Goal: Transaction & Acquisition: Purchase product/service

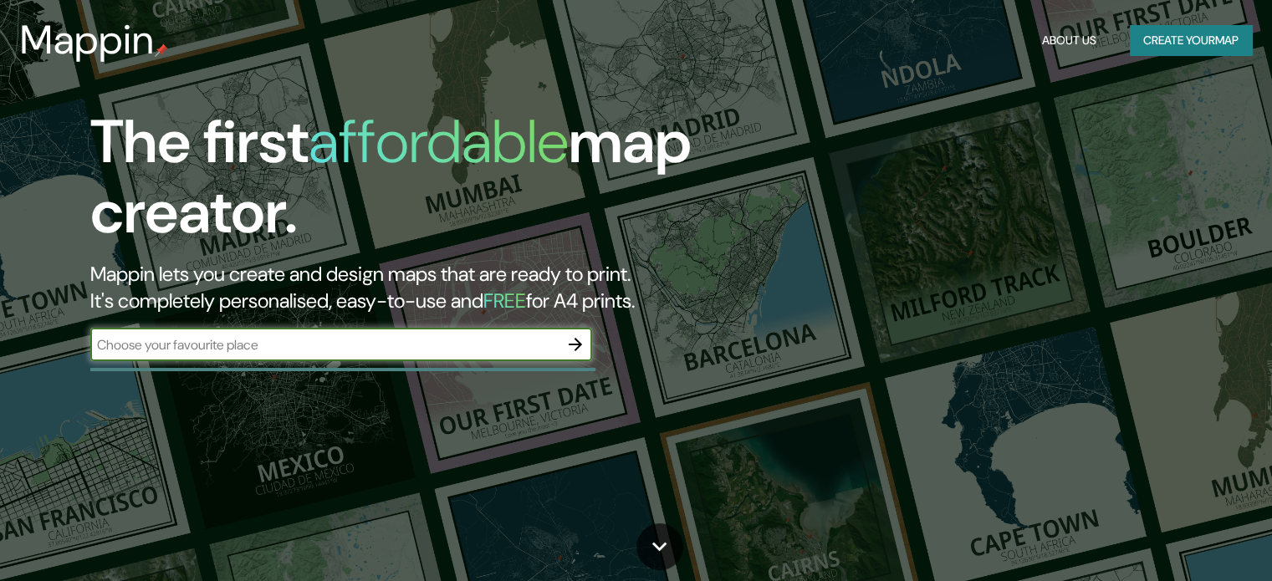
click at [554, 340] on input "text" at bounding box center [324, 344] width 468 height 19
type input "[GEOGRAPHIC_DATA]"
click at [580, 341] on icon "button" at bounding box center [576, 345] width 20 height 20
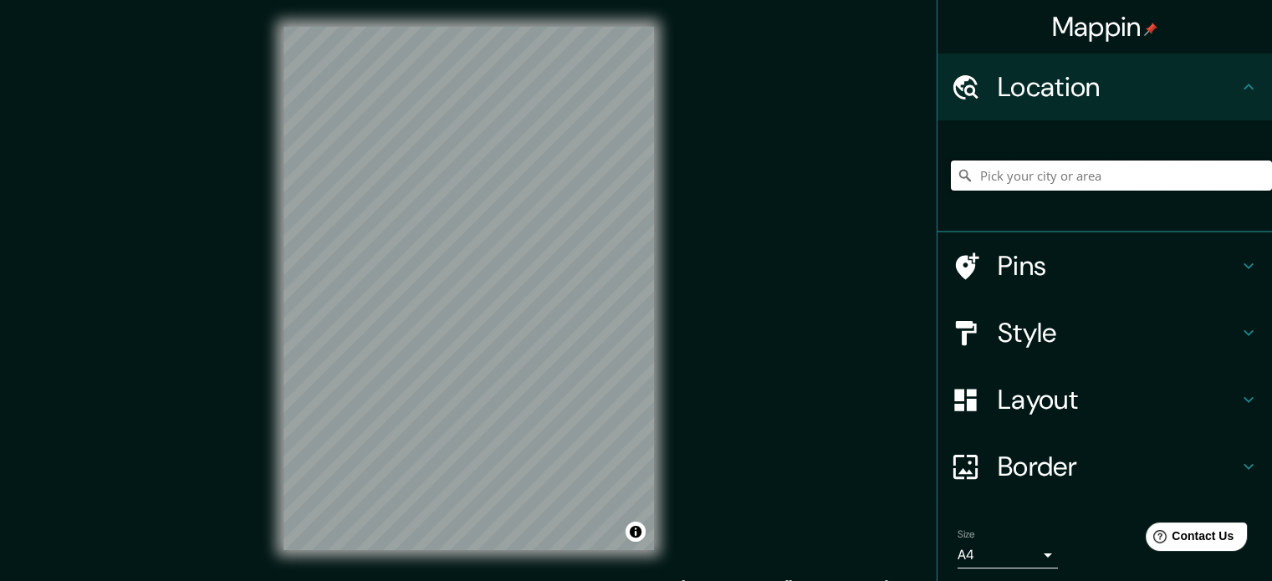
click at [1024, 179] on input "Pick your city or area" at bounding box center [1111, 176] width 321 height 30
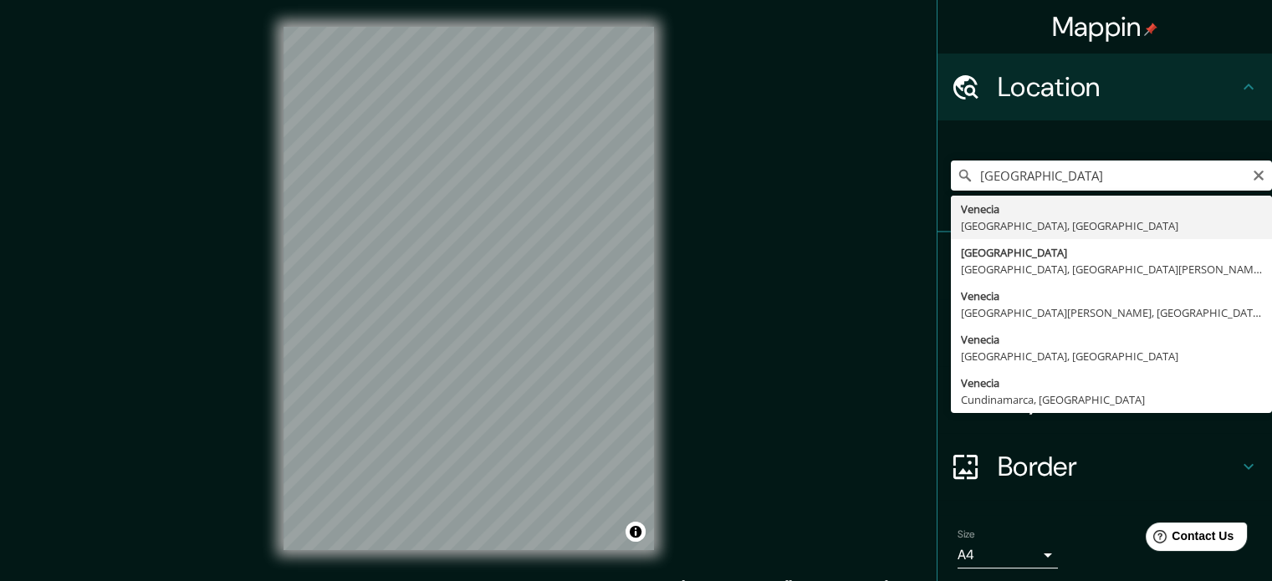
type input "[GEOGRAPHIC_DATA], [GEOGRAPHIC_DATA], [GEOGRAPHIC_DATA]"
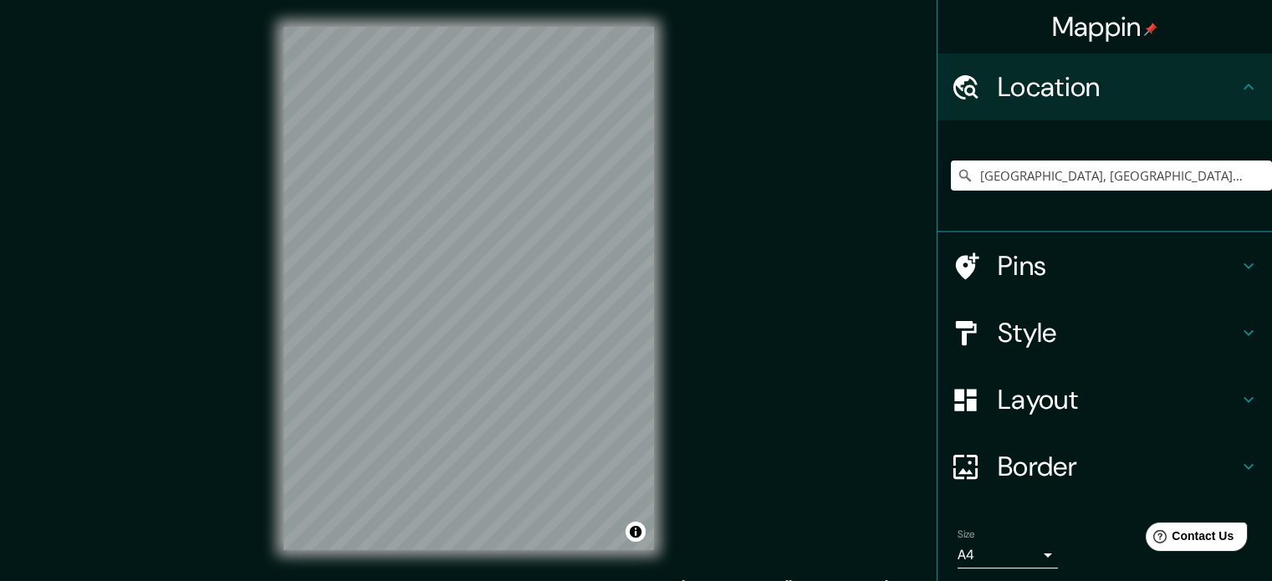
click at [1114, 354] on div "Style" at bounding box center [1105, 332] width 335 height 67
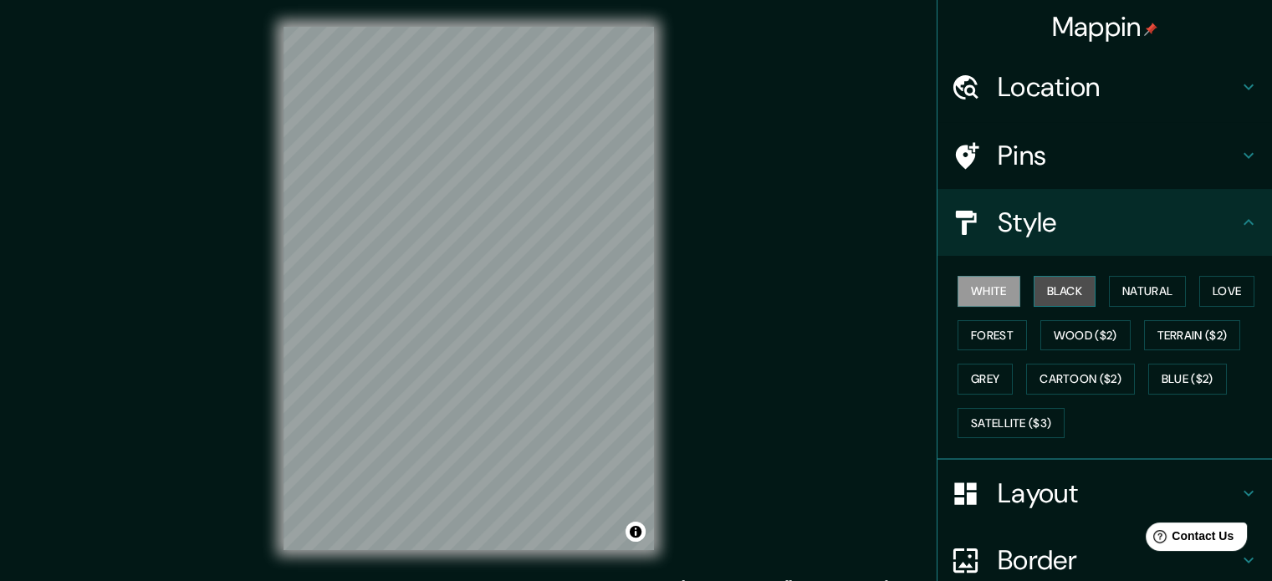
click at [1052, 299] on button "Black" at bounding box center [1065, 291] width 63 height 31
click at [958, 277] on button "White" at bounding box center [989, 291] width 63 height 31
click at [1152, 297] on button "Natural" at bounding box center [1147, 291] width 77 height 31
click at [1051, 294] on button "Black" at bounding box center [1065, 291] width 63 height 31
click at [958, 294] on button "White" at bounding box center [989, 291] width 63 height 31
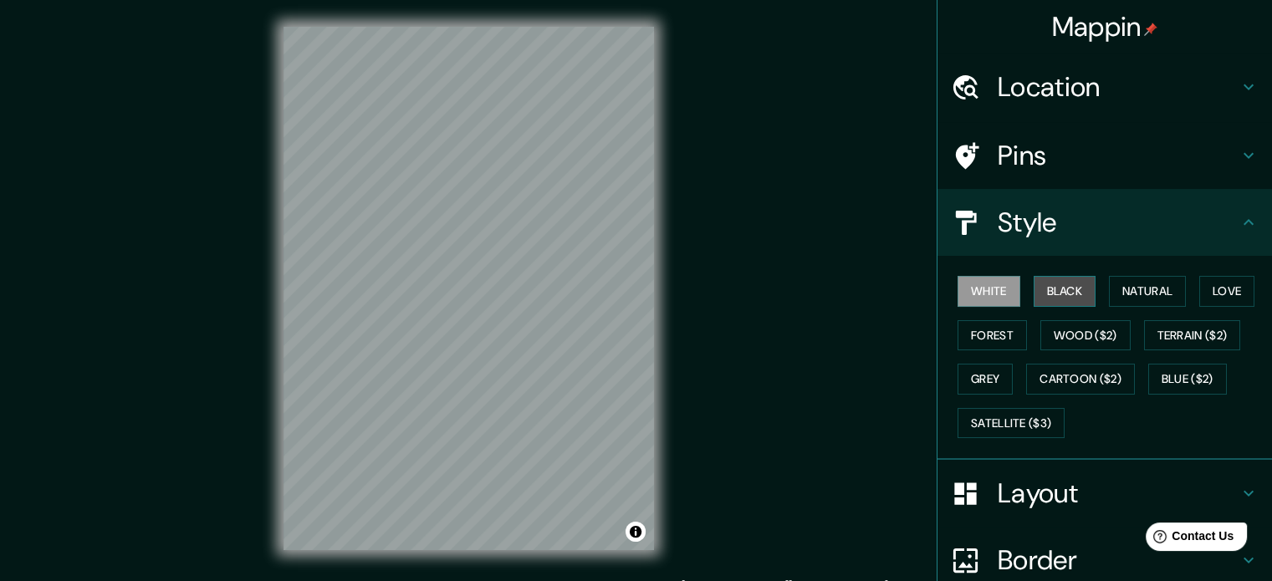
click at [1040, 294] on button "Black" at bounding box center [1065, 291] width 63 height 31
click at [998, 294] on button "White" at bounding box center [989, 291] width 63 height 31
click at [1082, 290] on button "Black" at bounding box center [1065, 291] width 63 height 31
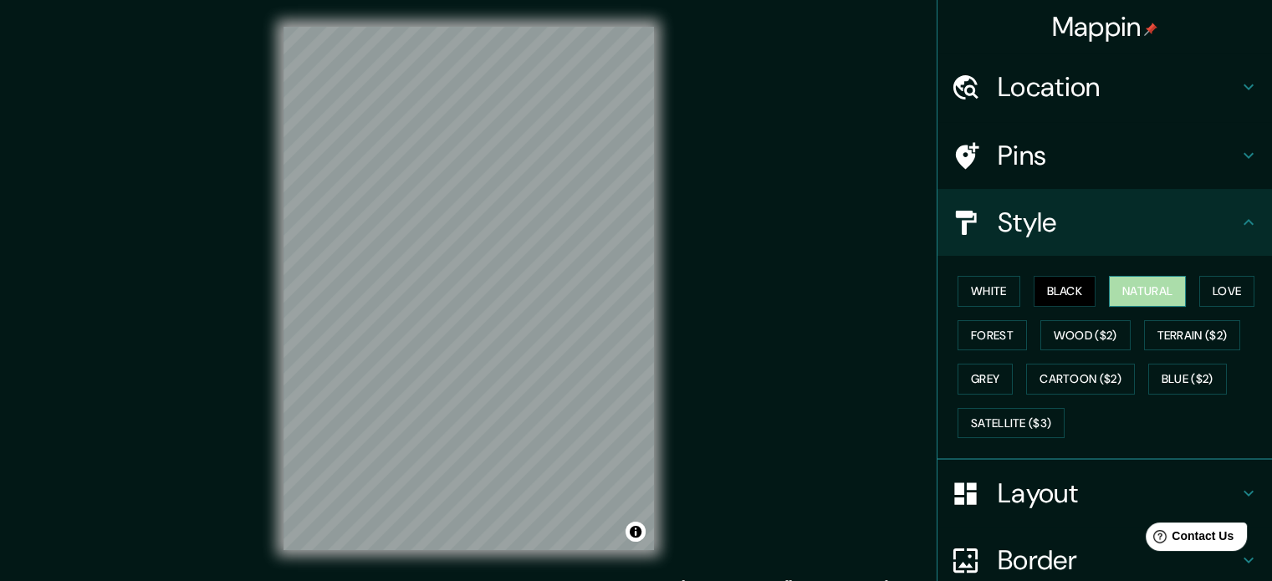
click at [1134, 293] on button "Natural" at bounding box center [1147, 291] width 77 height 31
click at [1206, 289] on button "Love" at bounding box center [1227, 291] width 55 height 31
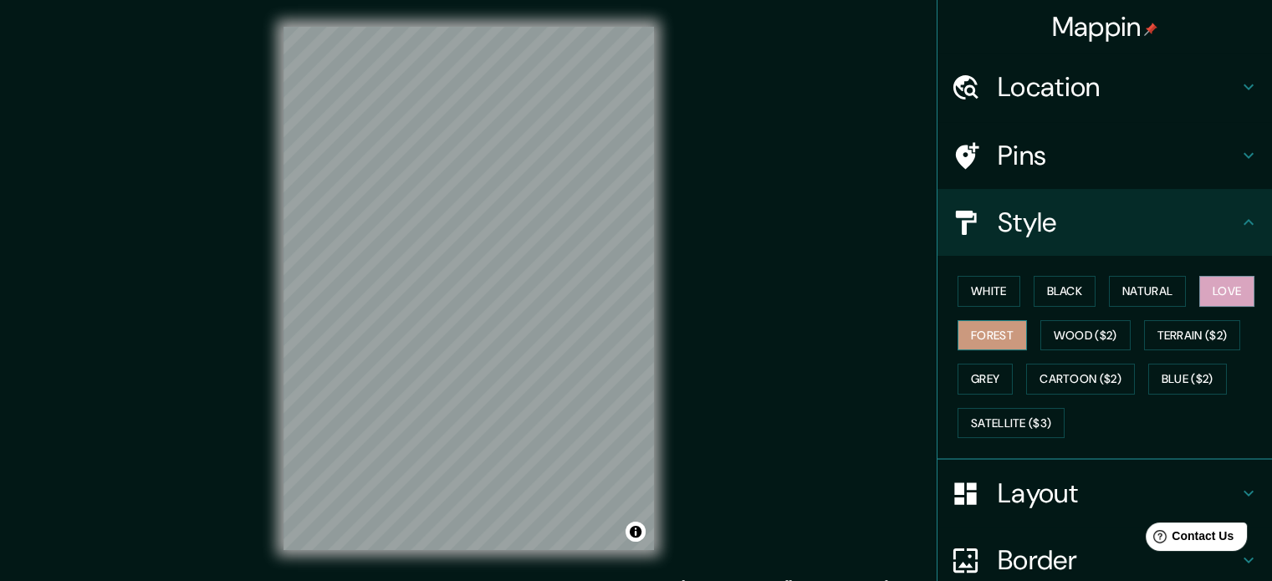
click at [999, 332] on button "Forest" at bounding box center [992, 335] width 69 height 31
click at [1041, 329] on button "Wood ($2)" at bounding box center [1086, 335] width 90 height 31
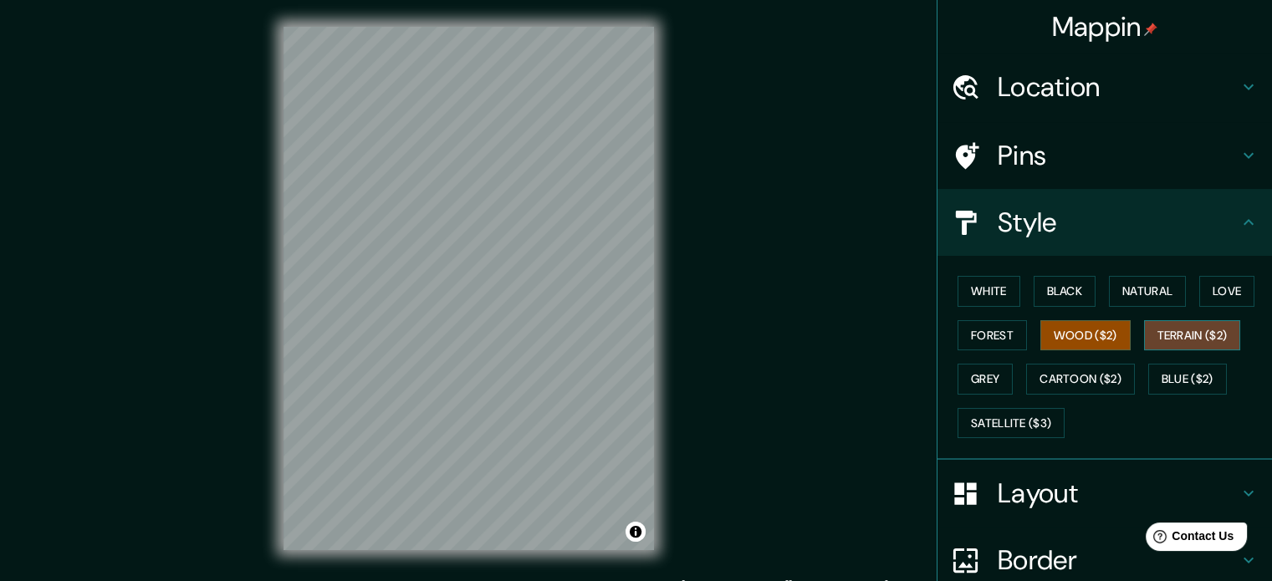
click at [1180, 336] on button "Terrain ($2)" at bounding box center [1192, 335] width 97 height 31
click at [997, 291] on button "White" at bounding box center [989, 291] width 63 height 31
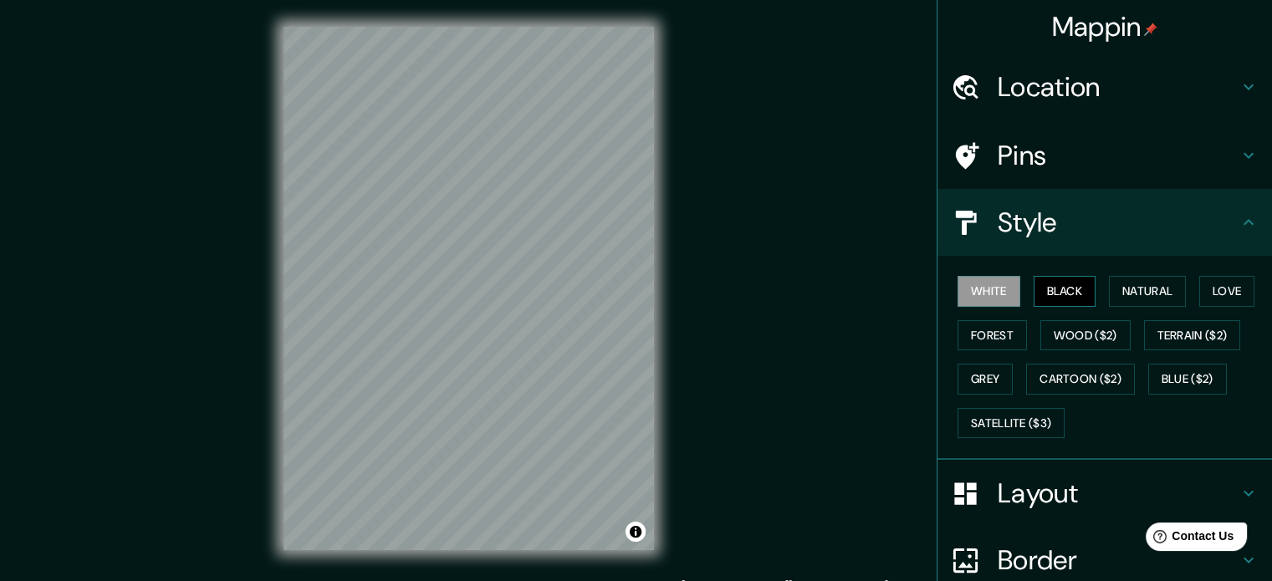
click at [1036, 289] on button "Black" at bounding box center [1065, 291] width 63 height 31
click at [1062, 222] on h4 "Style" at bounding box center [1118, 222] width 241 height 33
click at [1120, 78] on h4 "Location" at bounding box center [1118, 86] width 241 height 33
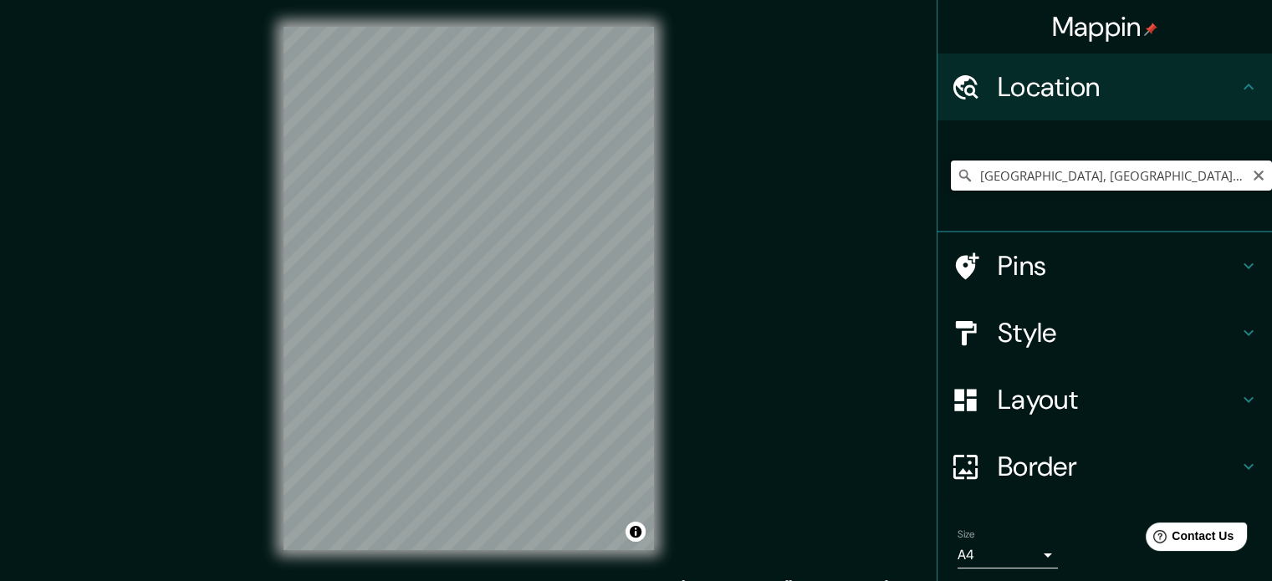
click at [1080, 177] on input "[GEOGRAPHIC_DATA], [GEOGRAPHIC_DATA], [GEOGRAPHIC_DATA]" at bounding box center [1111, 176] width 321 height 30
click at [1252, 181] on icon "Clear" at bounding box center [1258, 175] width 13 height 13
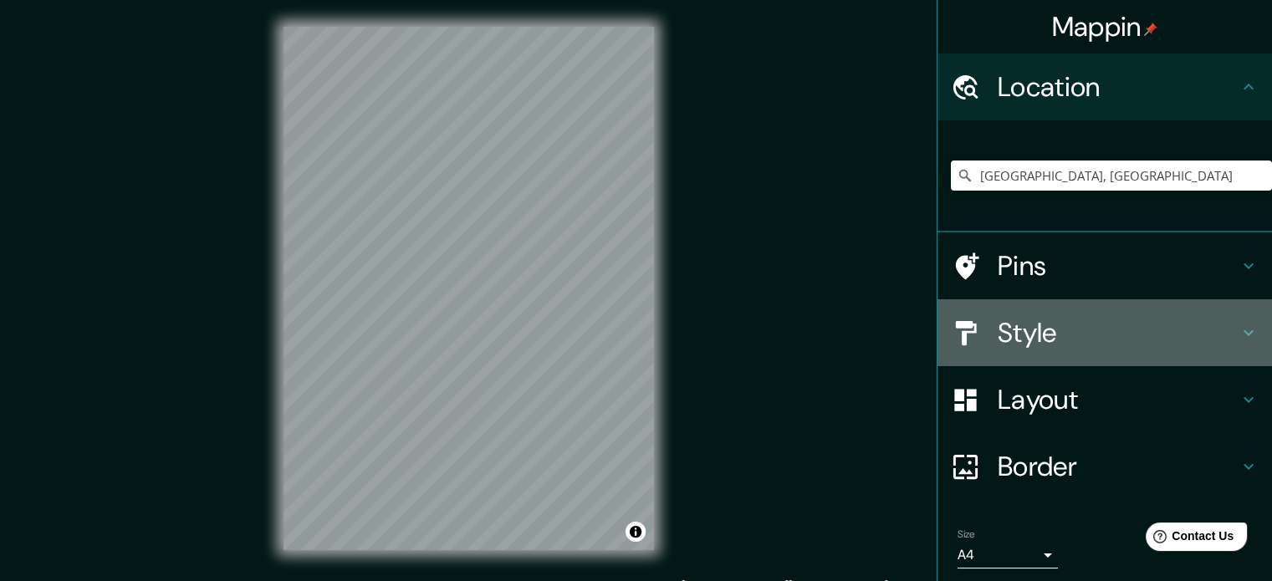
click at [1066, 328] on h4 "Style" at bounding box center [1118, 332] width 241 height 33
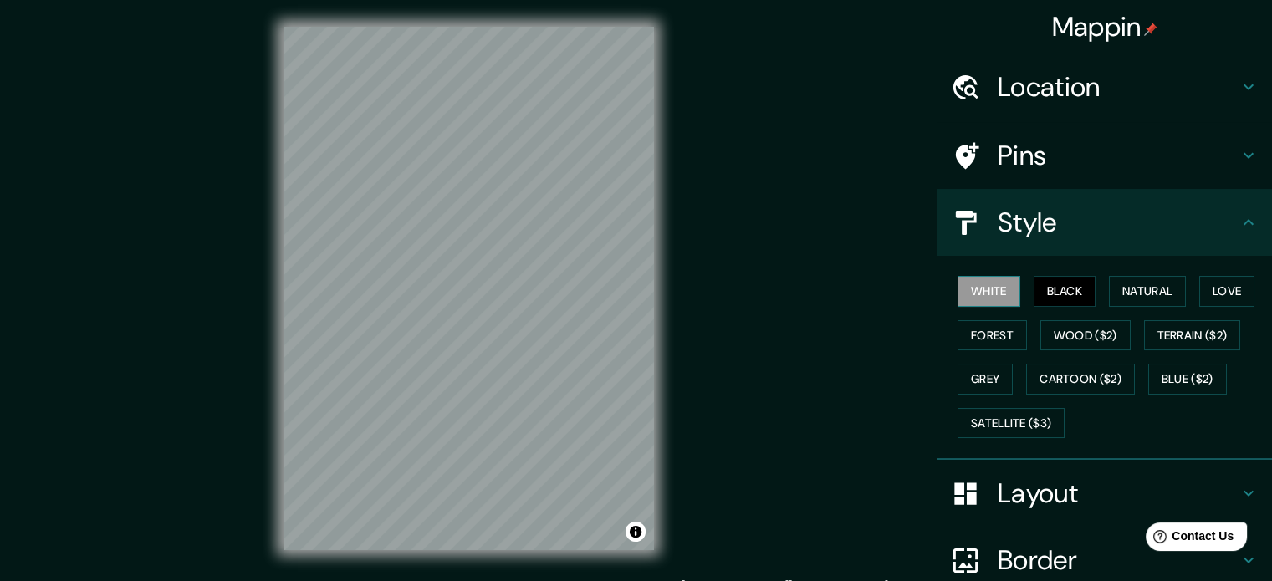
click at [970, 281] on button "White" at bounding box center [989, 291] width 63 height 31
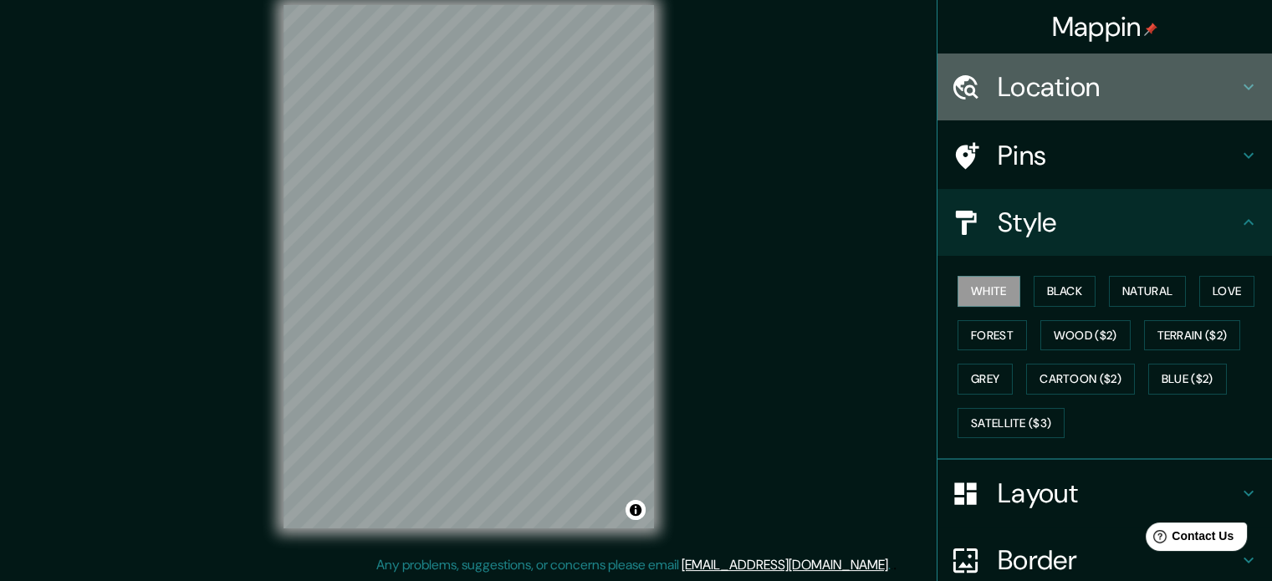
click at [1064, 95] on h4 "Location" at bounding box center [1118, 86] width 241 height 33
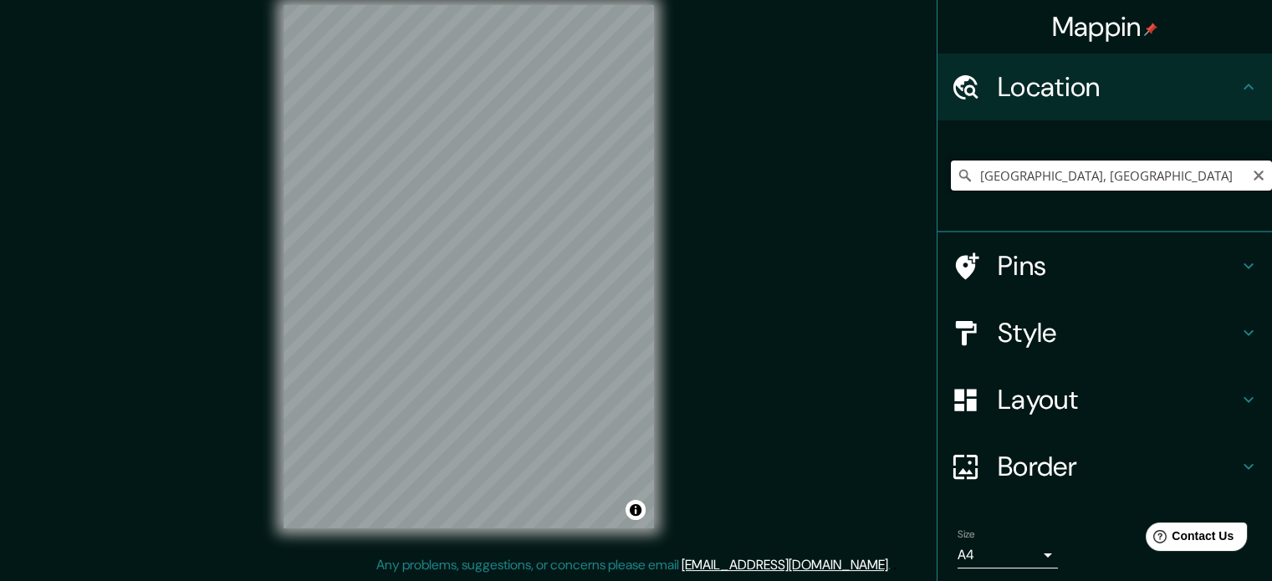
click at [1056, 170] on input "[GEOGRAPHIC_DATA], [GEOGRAPHIC_DATA]" at bounding box center [1111, 176] width 321 height 30
click at [673, 151] on div "Mappin Location [GEOGRAPHIC_DATA], [GEOGRAPHIC_DATA] Pins Style Layout Border C…" at bounding box center [636, 280] width 1272 height 604
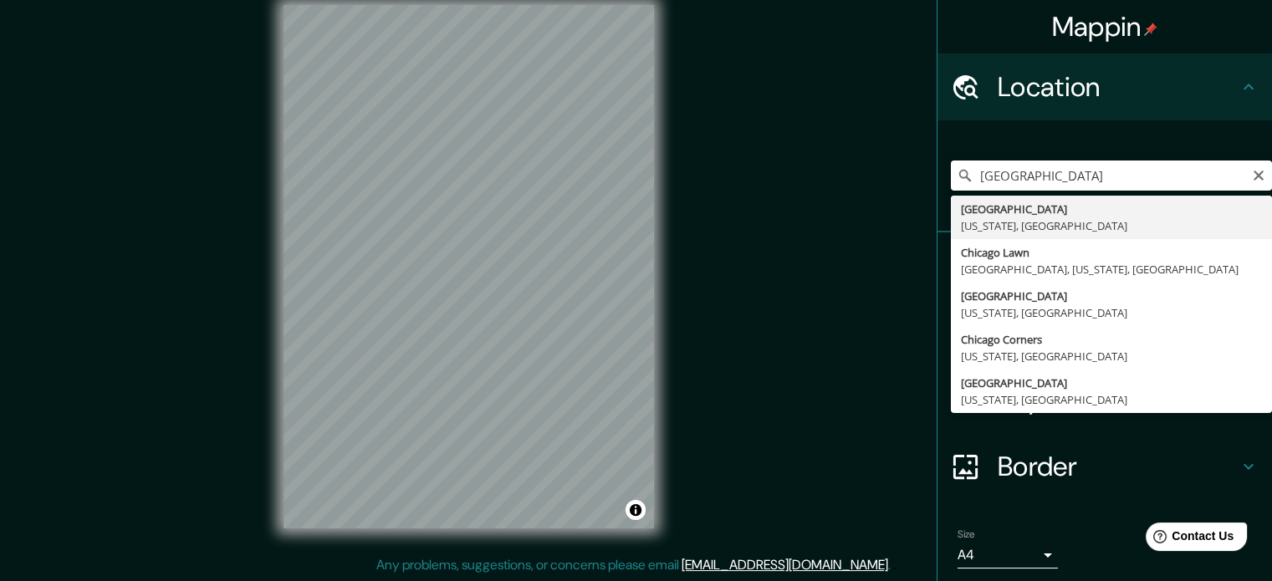
type input "[GEOGRAPHIC_DATA], [US_STATE], [GEOGRAPHIC_DATA]"
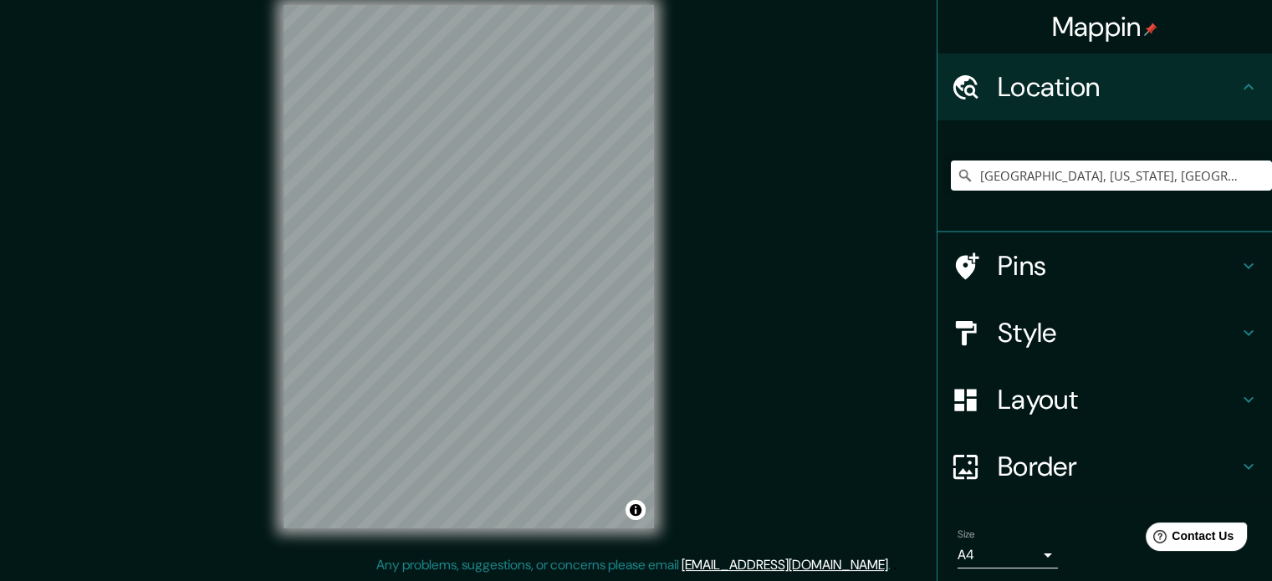
click at [1082, 330] on h4 "Style" at bounding box center [1118, 332] width 241 height 33
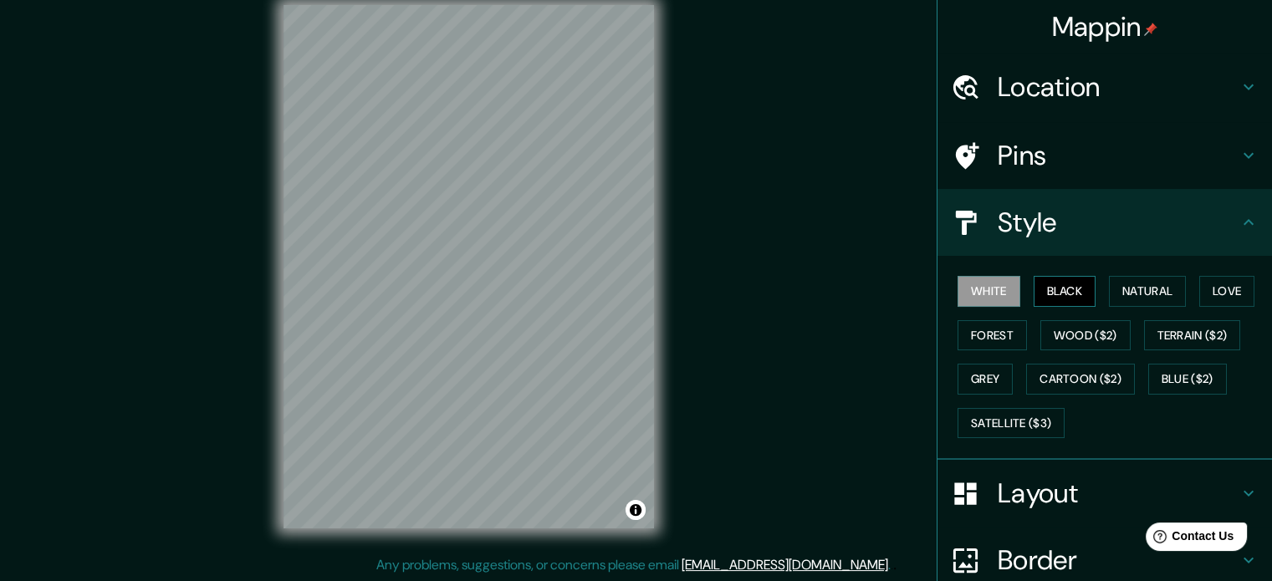
click at [1052, 293] on button "Black" at bounding box center [1065, 291] width 63 height 31
click at [986, 291] on button "White" at bounding box center [989, 291] width 63 height 31
click at [941, 578] on div "Border" at bounding box center [1105, 560] width 335 height 67
